Goal: Transaction & Acquisition: Book appointment/travel/reservation

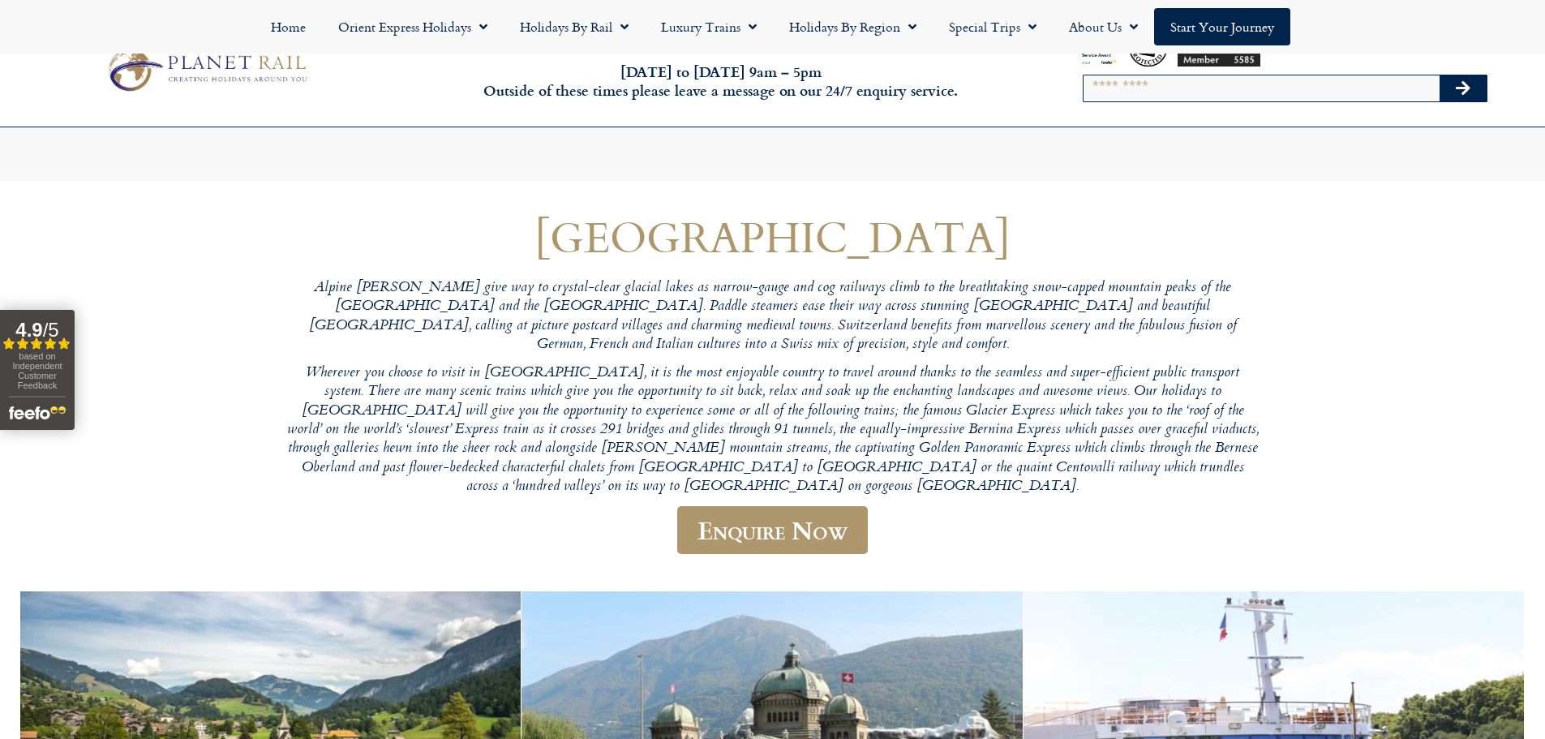
scroll to position [324, 0]
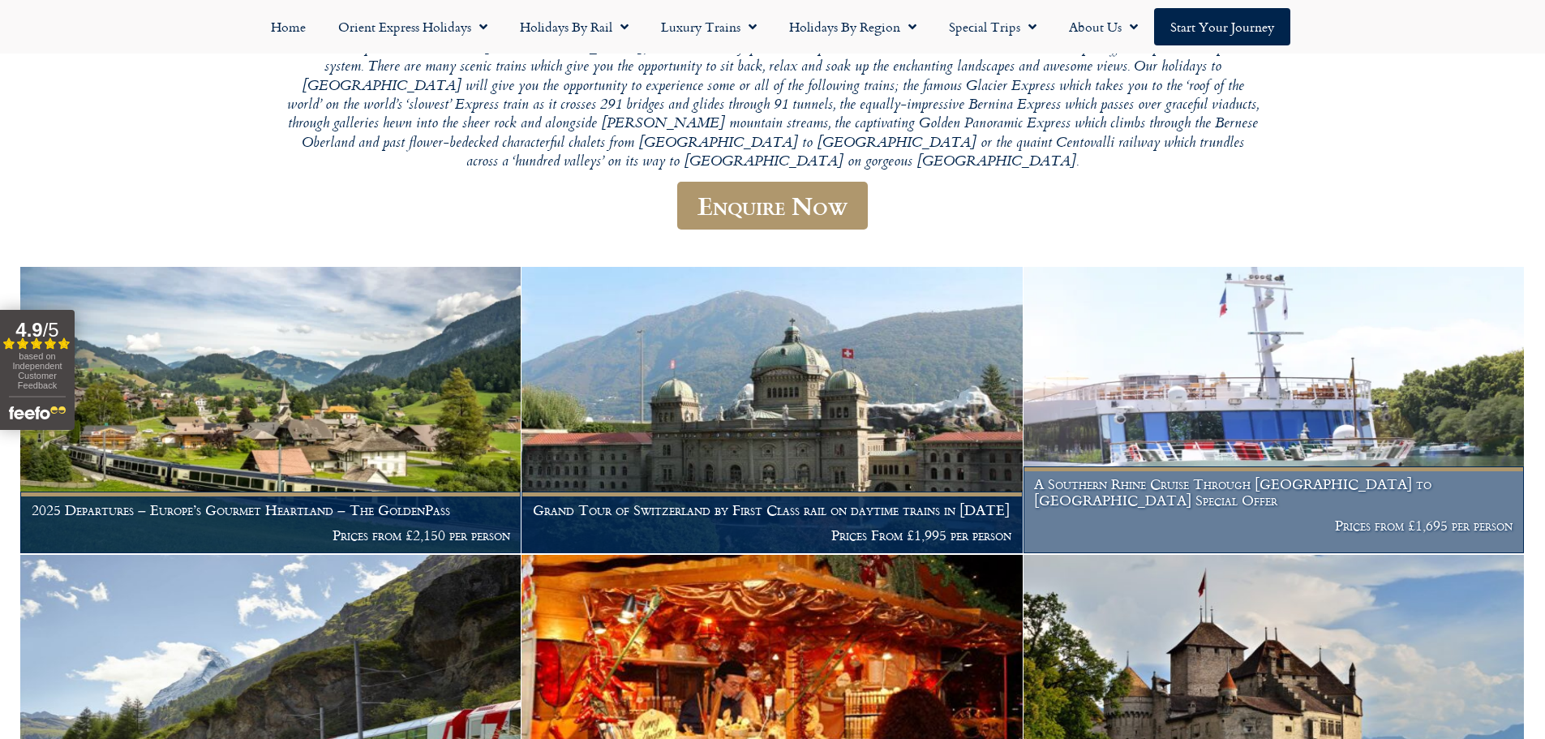
click at [1307, 390] on img at bounding box center [1274, 410] width 500 height 286
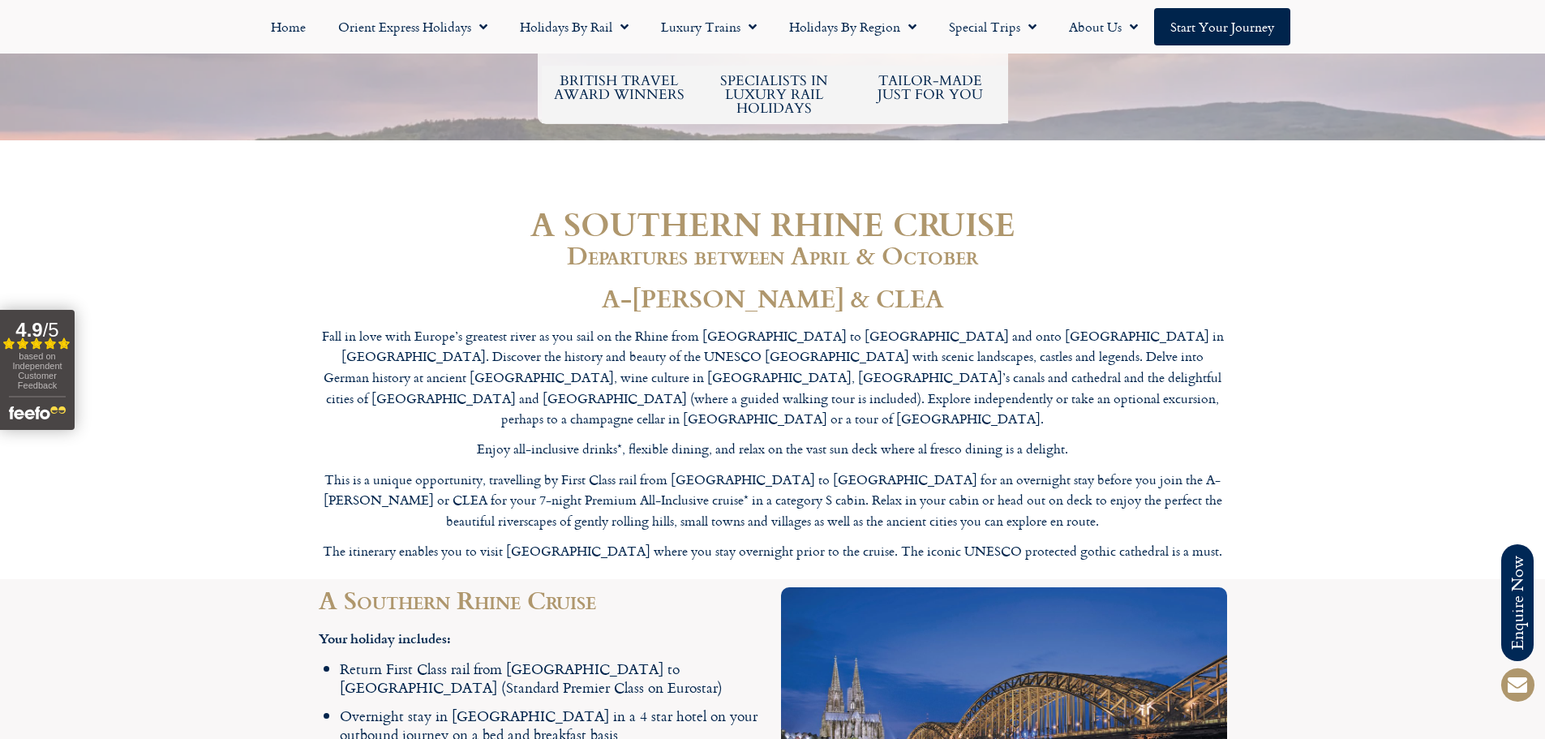
scroll to position [973, 0]
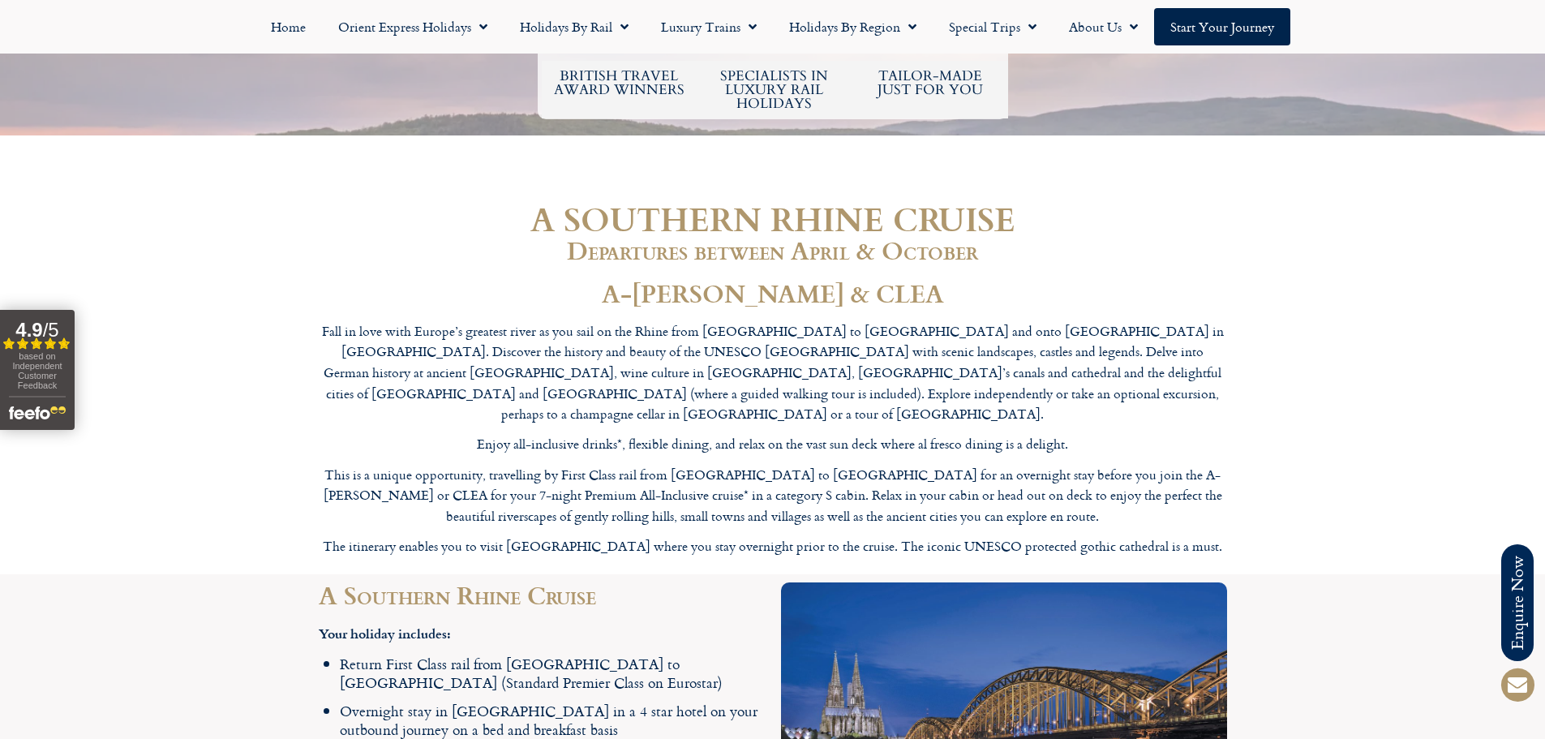
click at [1342, 254] on section "A SOUTHERN RHINE CRUISE Departures between April & October A-[PERSON_NAME] & CL…" at bounding box center [772, 383] width 1545 height 382
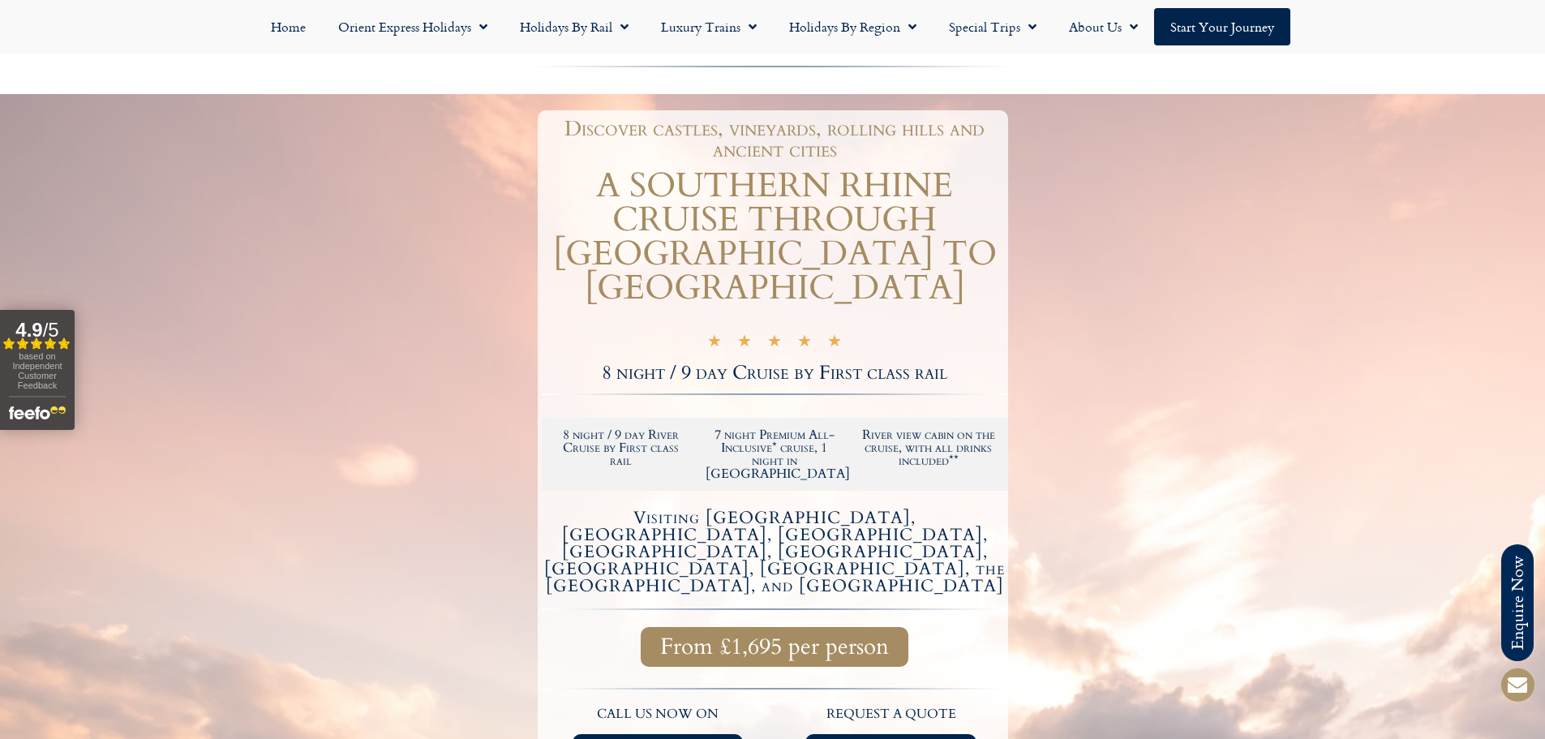
scroll to position [0, 0]
